Goal: Transaction & Acquisition: Subscribe to service/newsletter

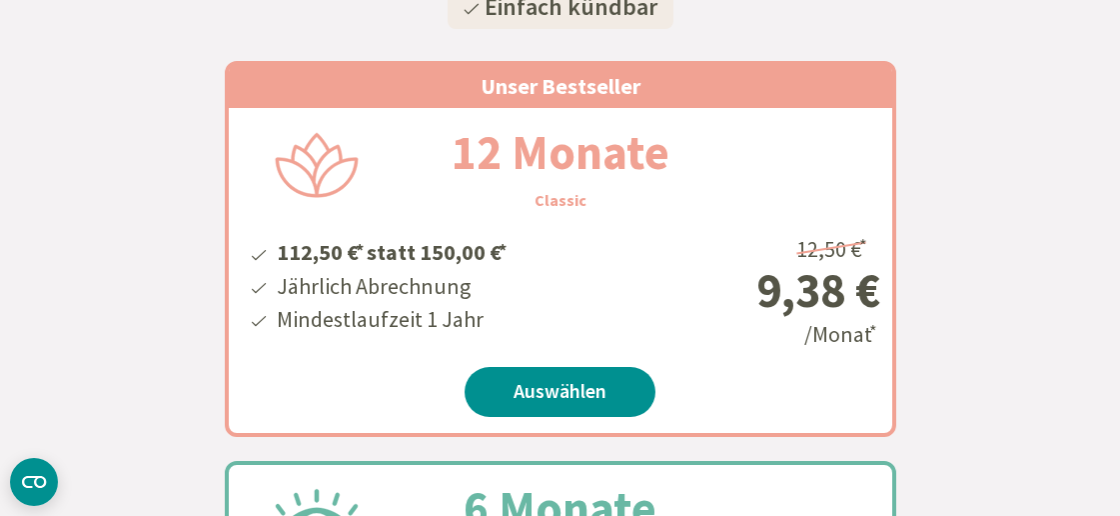
scroll to position [537, 0]
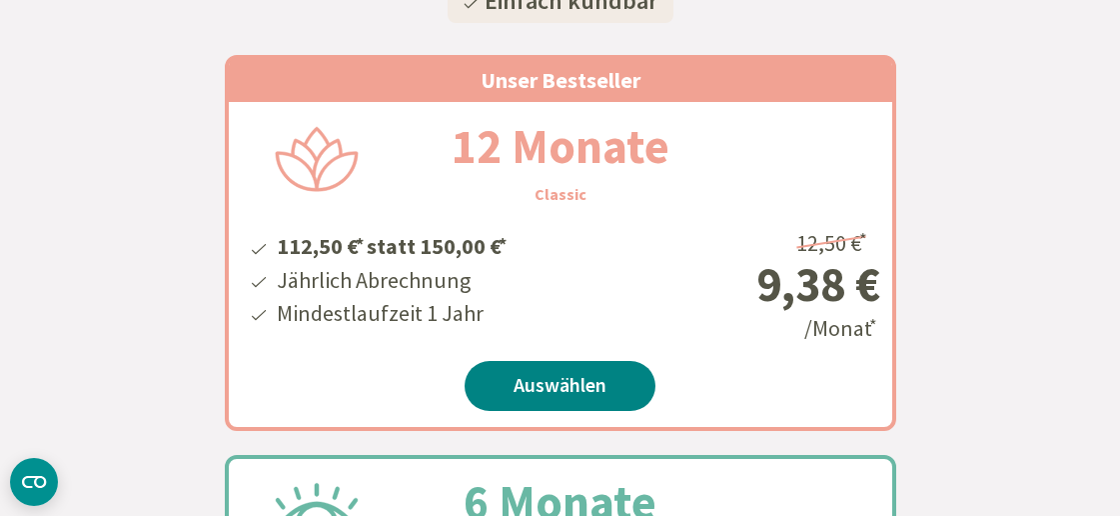
click at [581, 400] on link "Auswählen" at bounding box center [560, 386] width 191 height 50
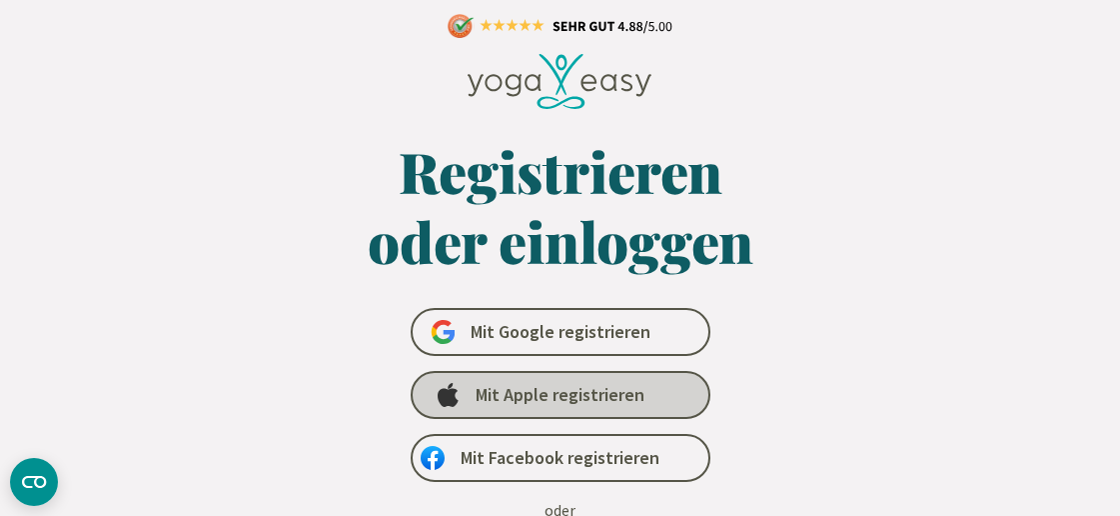
click at [659, 401] on link "Mit Apple registrieren" at bounding box center [561, 395] width 300 height 48
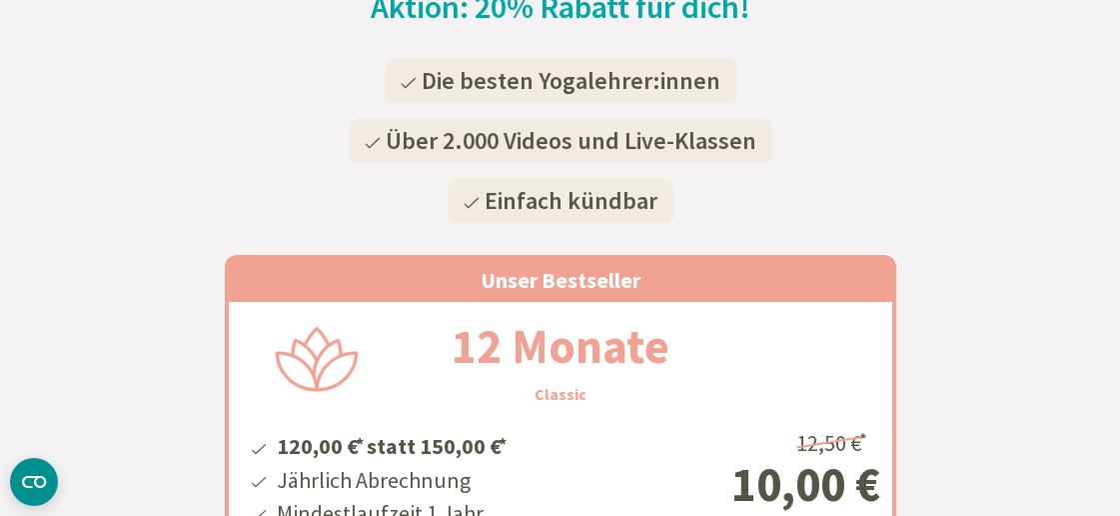
scroll to position [267, 0]
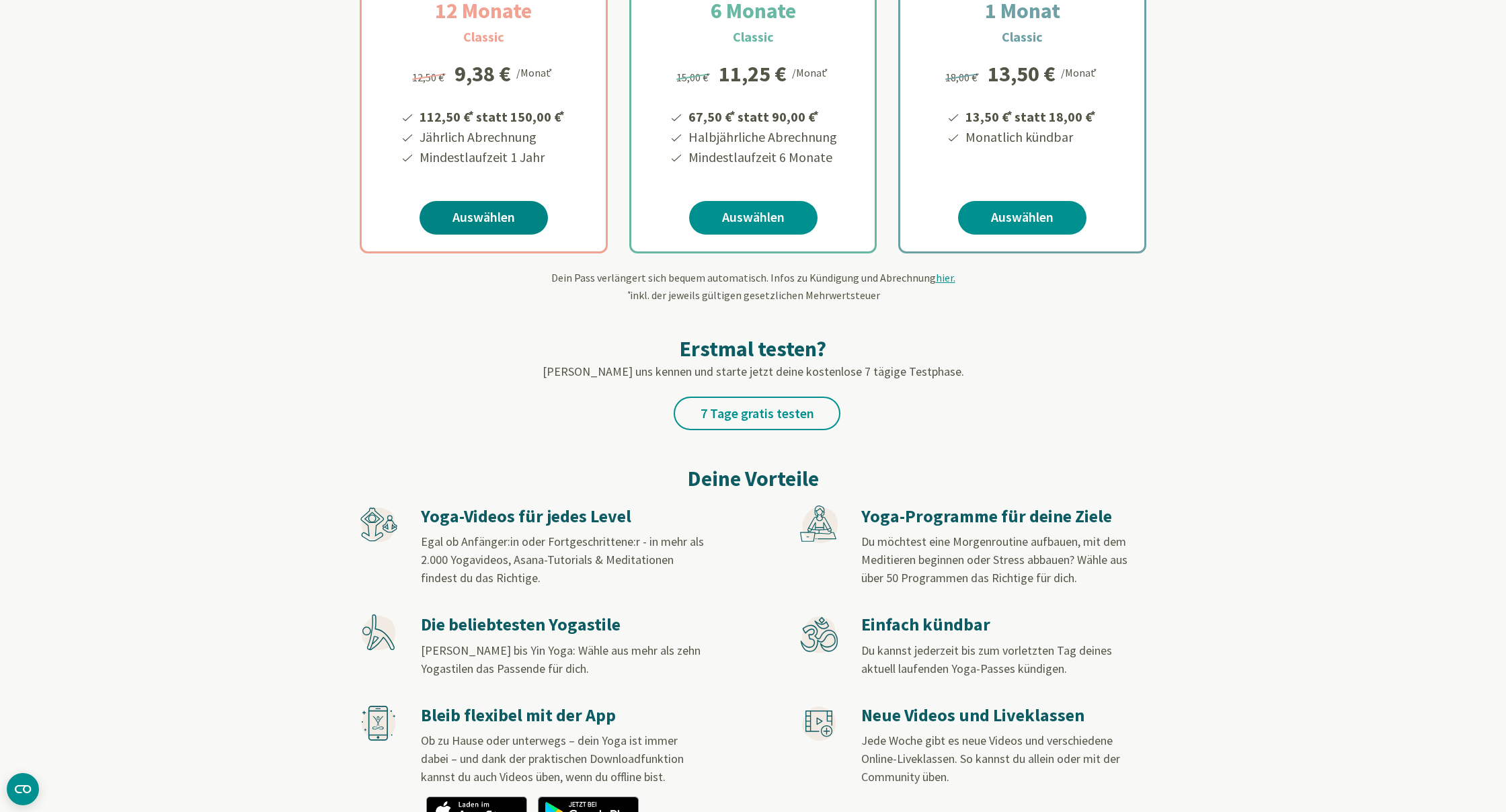
click at [490, 217] on link "Auswählen" at bounding box center [484, 218] width 129 height 34
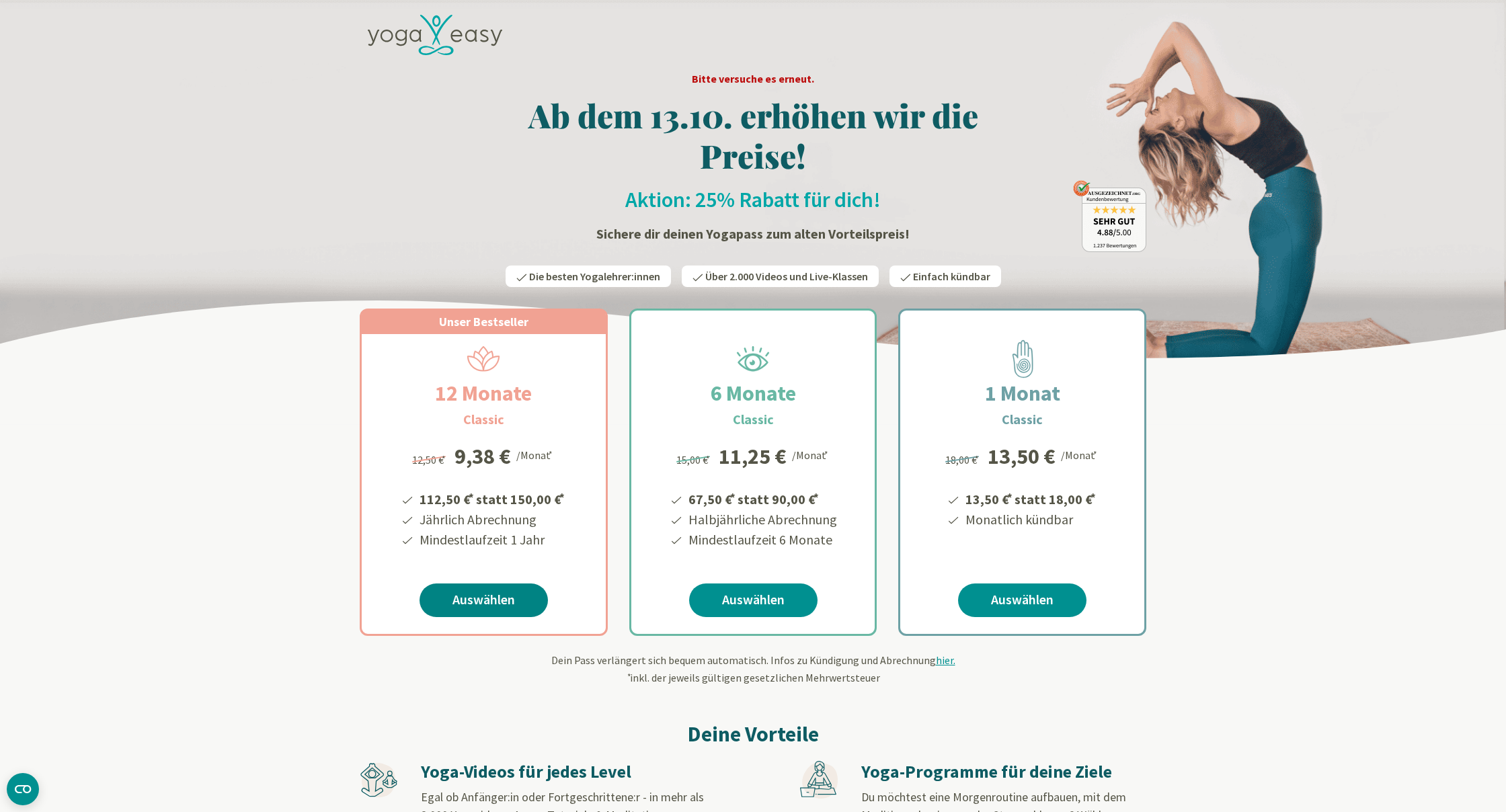
click at [497, 606] on link "Auswählen" at bounding box center [484, 600] width 129 height 34
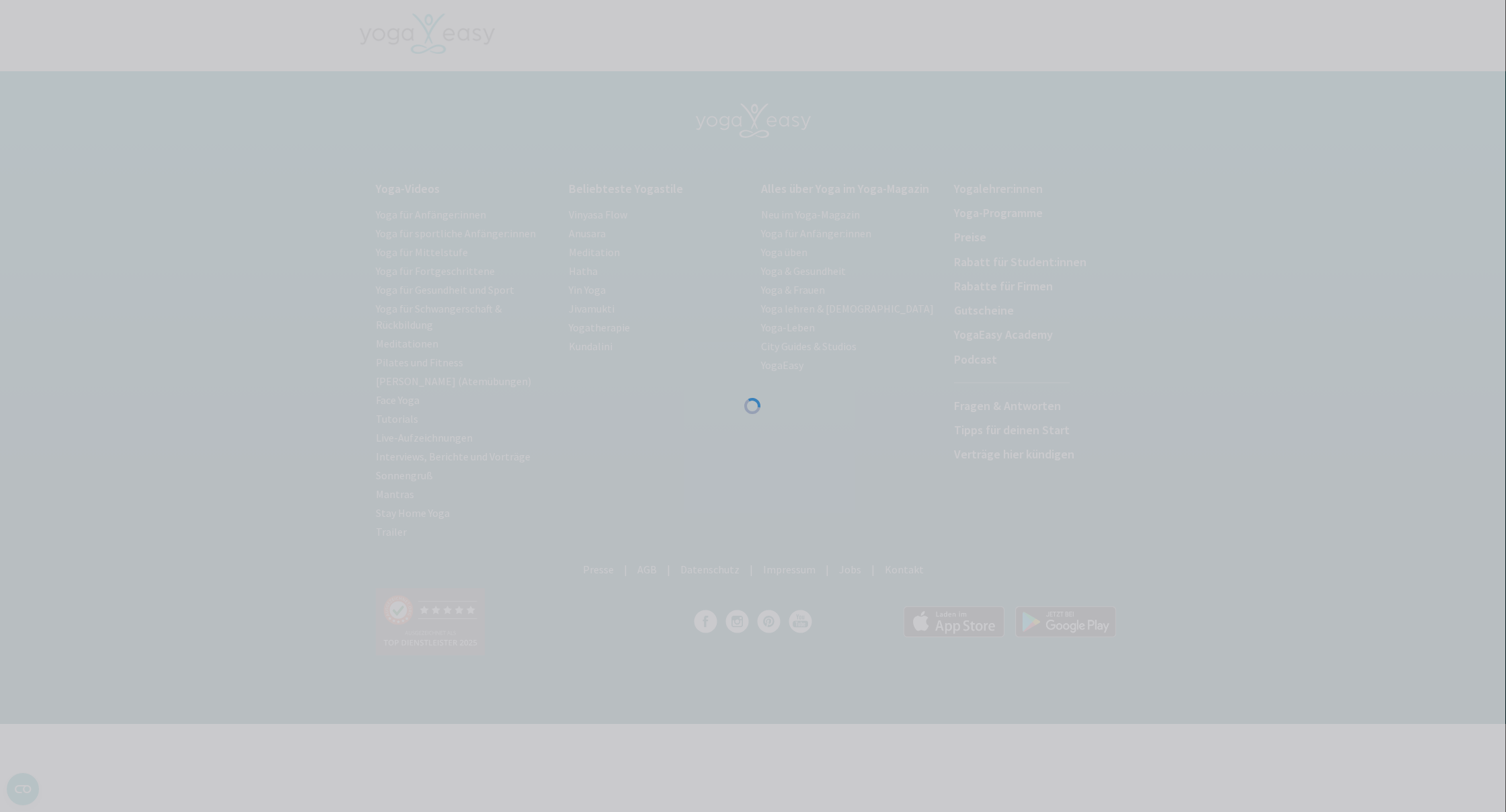
scroll to position [0, 1]
